Goal: Entertainment & Leisure: Consume media (video, audio)

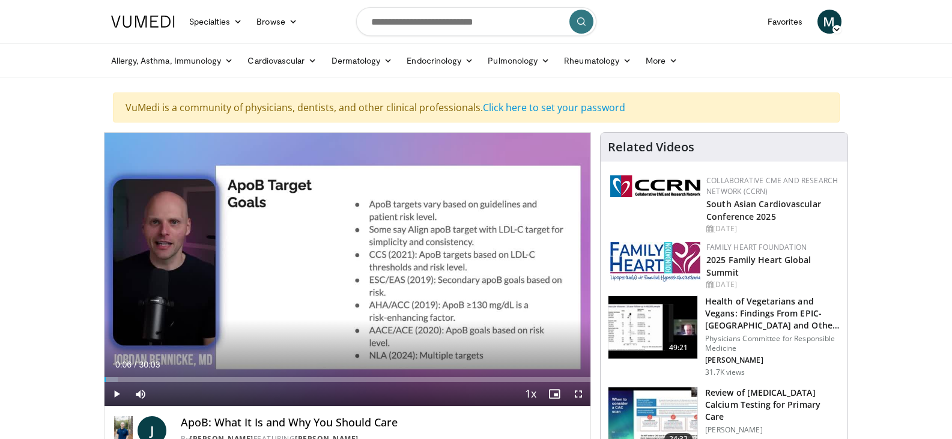
click at [120, 389] on span "Video Player" at bounding box center [117, 394] width 24 height 24
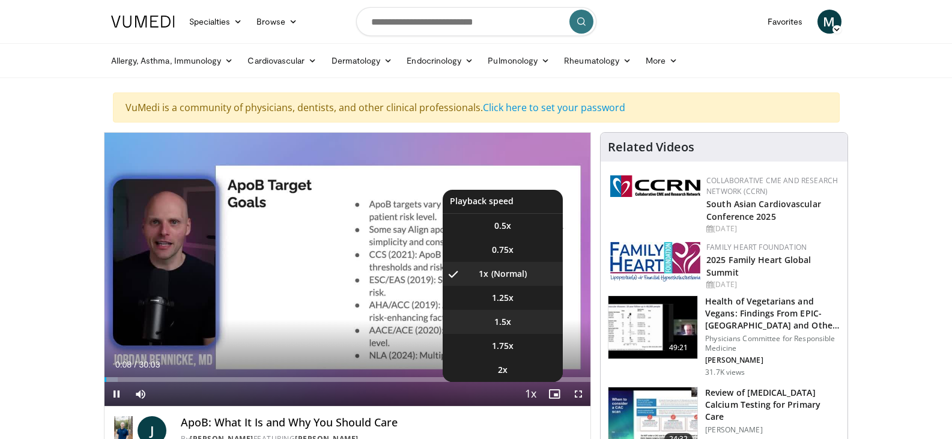
click at [521, 320] on li "1.5x" at bounding box center [503, 322] width 120 height 24
click at [526, 392] on span "Video Player" at bounding box center [530, 395] width 17 height 24
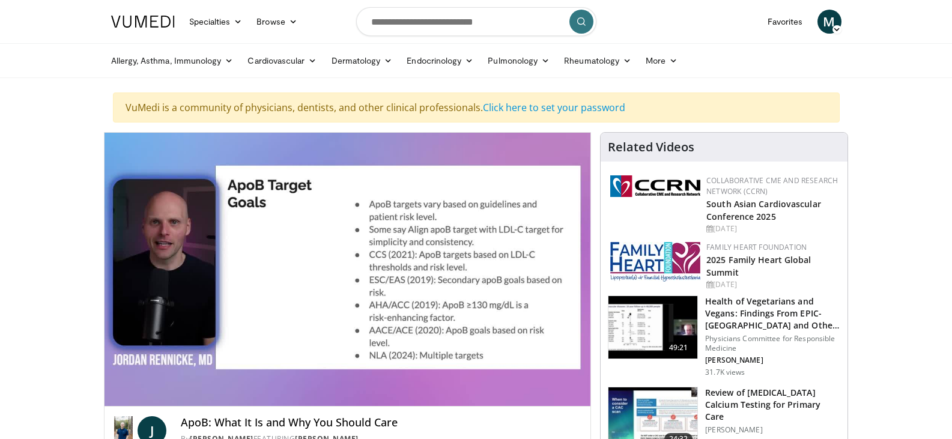
click at [526, 392] on video-js "**********" at bounding box center [348, 270] width 487 height 274
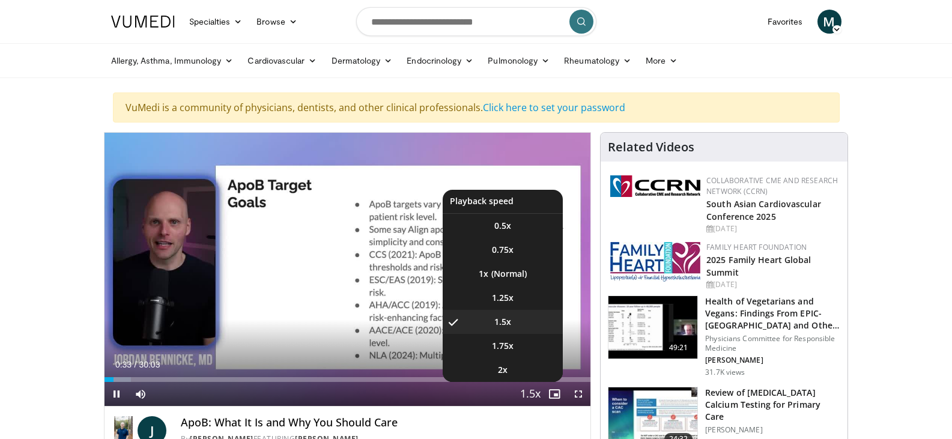
click at [535, 393] on span "Video Player" at bounding box center [530, 395] width 17 height 24
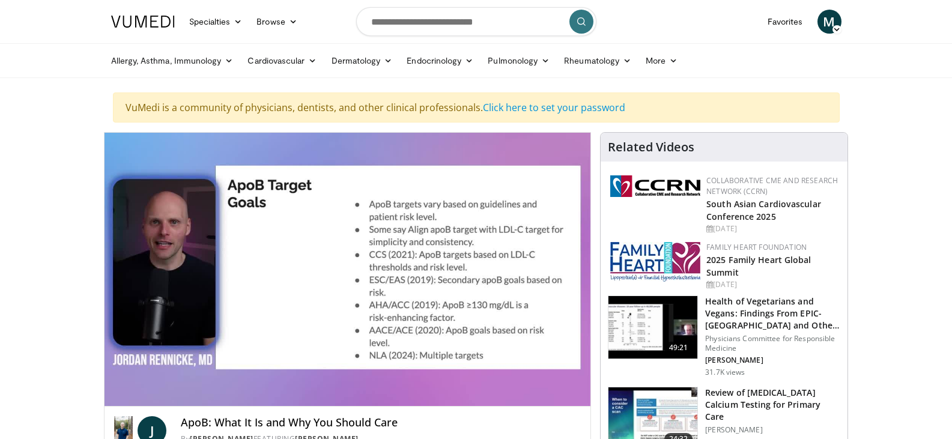
click at [535, 393] on div "10 seconds Tap to unmute" at bounding box center [348, 269] width 487 height 273
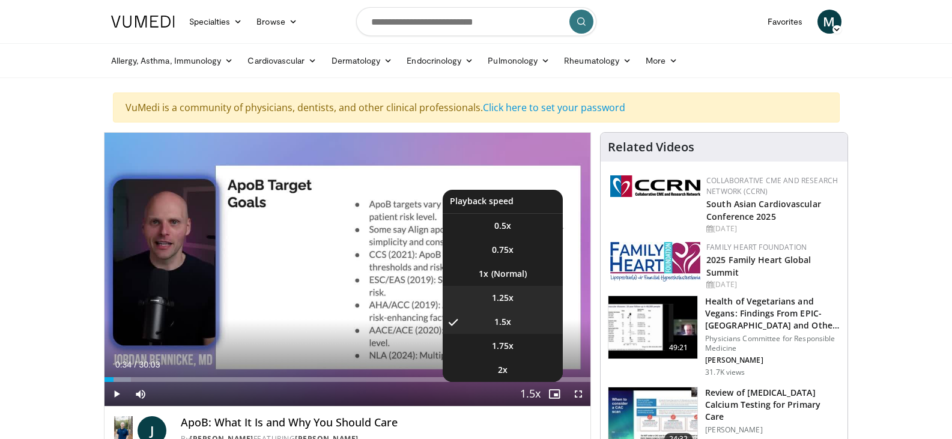
click at [514, 304] on li "1.25x" at bounding box center [503, 298] width 120 height 24
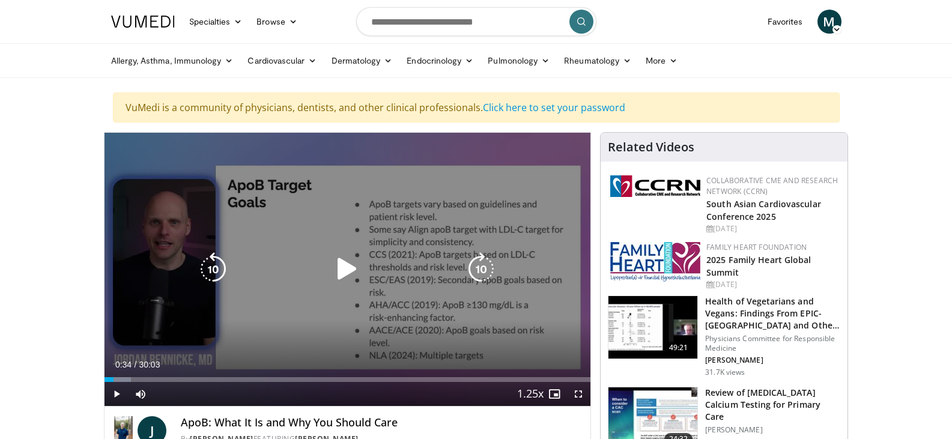
click at [347, 269] on icon "Video Player" at bounding box center [347, 269] width 34 height 34
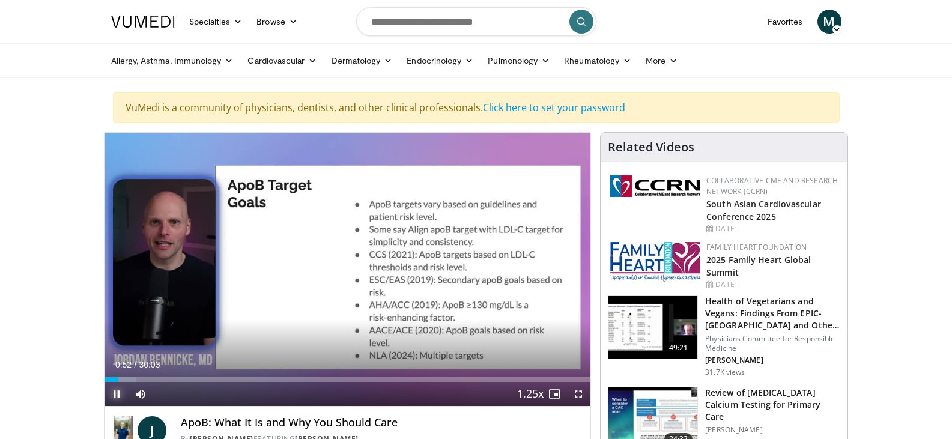
click at [123, 389] on span "Video Player" at bounding box center [117, 394] width 24 height 24
